Goal: Navigation & Orientation: Find specific page/section

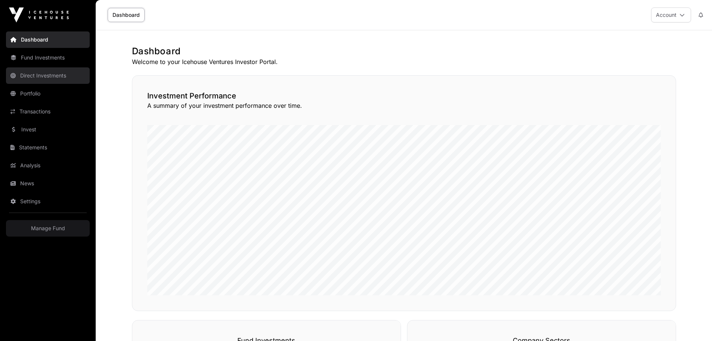
click at [59, 75] on link "Direct Investments" at bounding box center [48, 75] width 84 height 16
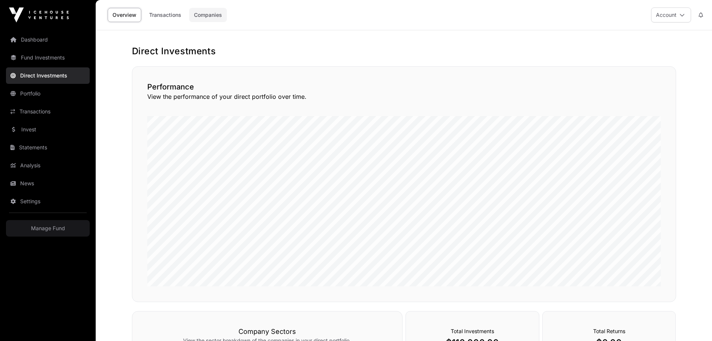
click at [205, 13] on link "Companies" at bounding box center [208, 15] width 38 height 14
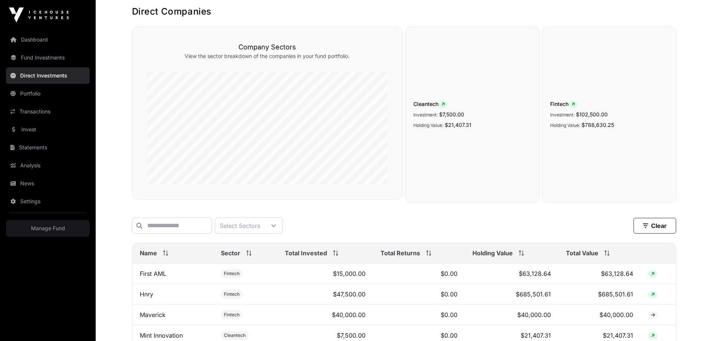
scroll to position [113, 0]
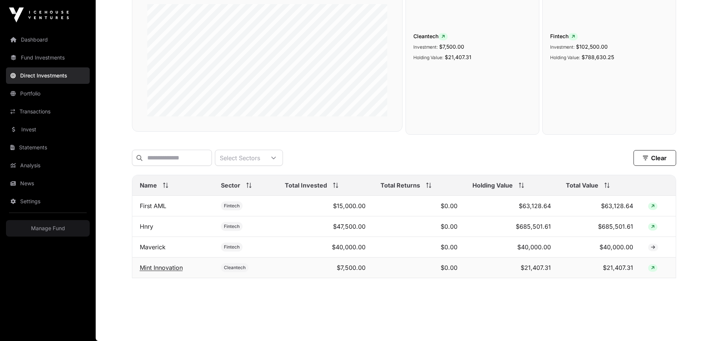
click at [164, 266] on link "Mint Innovation" at bounding box center [161, 267] width 43 height 7
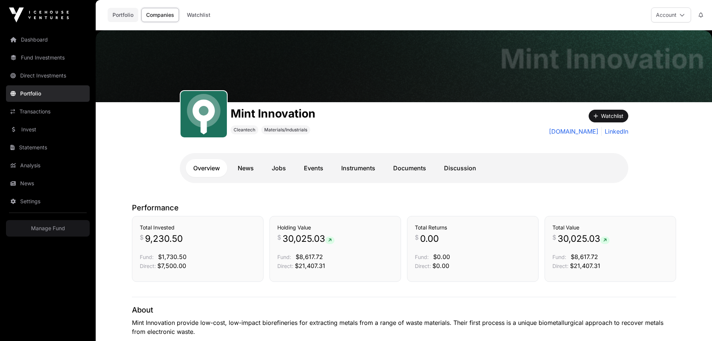
click at [126, 16] on link "Portfolio" at bounding box center [123, 15] width 31 height 14
